Goal: Check status: Check status

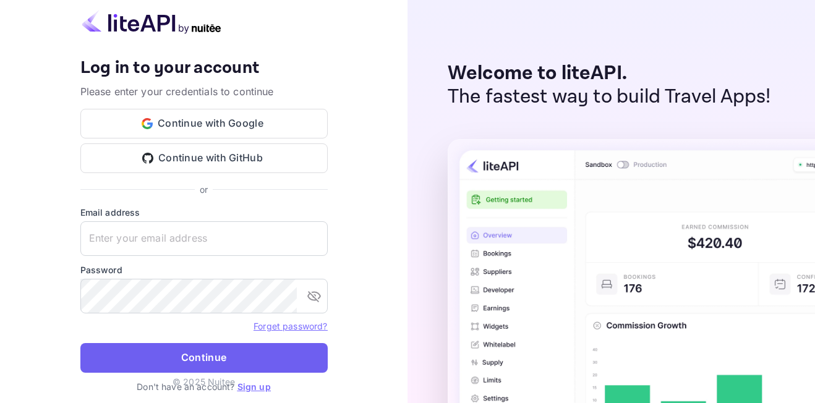
type input "[EMAIL_ADDRESS][DOMAIN_NAME]"
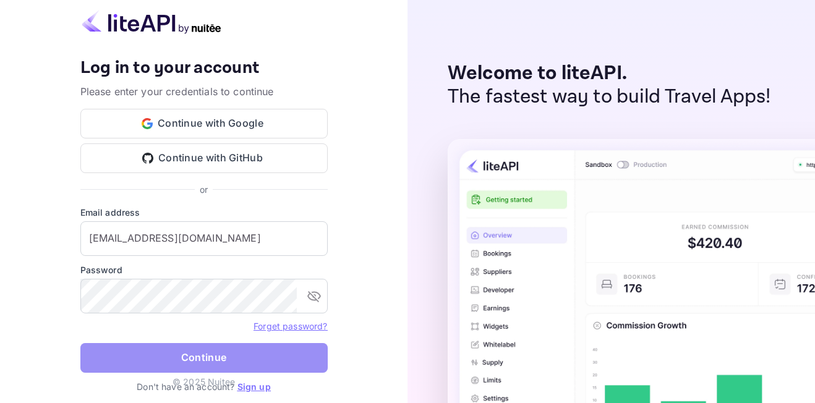
click at [232, 354] on button "Continue" at bounding box center [203, 358] width 247 height 30
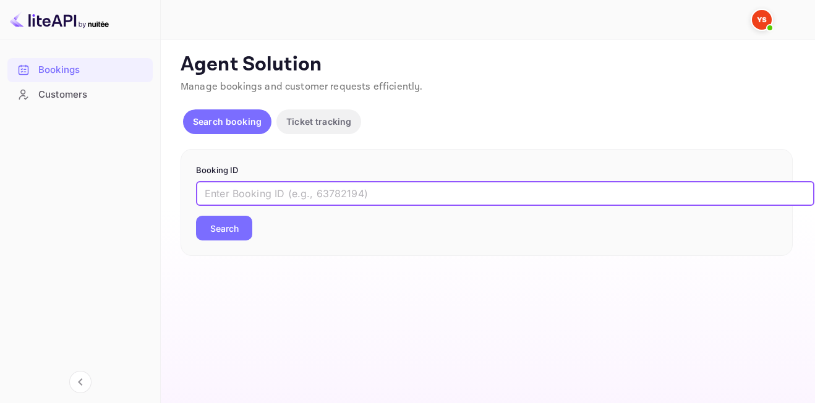
click at [242, 189] on input "text" at bounding box center [505, 193] width 618 height 25
paste input "9594186"
type input "9594186"
click at [196, 216] on button "Search" at bounding box center [224, 228] width 56 height 25
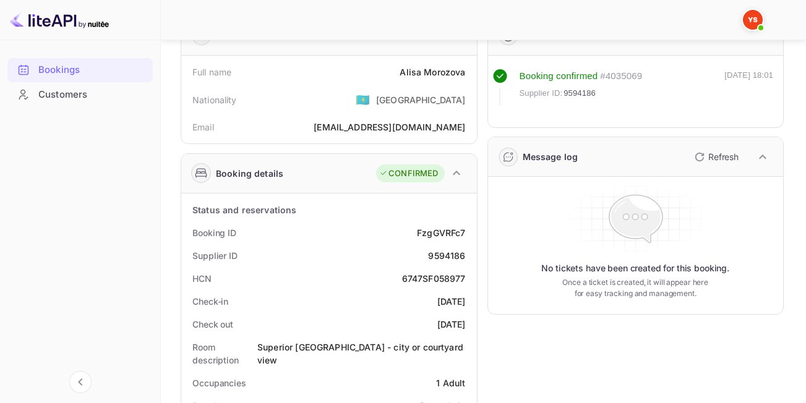
scroll to position [61, 0]
